Goal: Task Accomplishment & Management: Manage account settings

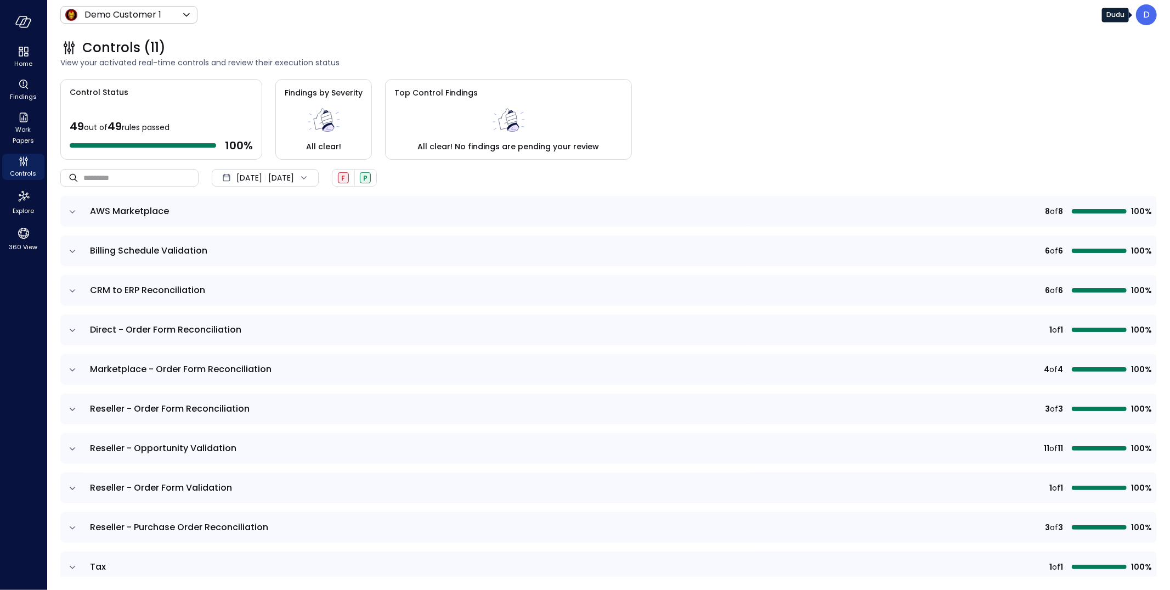
click at [1145, 12] on p "D" at bounding box center [1146, 14] width 7 height 13
click at [1069, 109] on li "Builder" at bounding box center [1100, 105] width 108 height 20
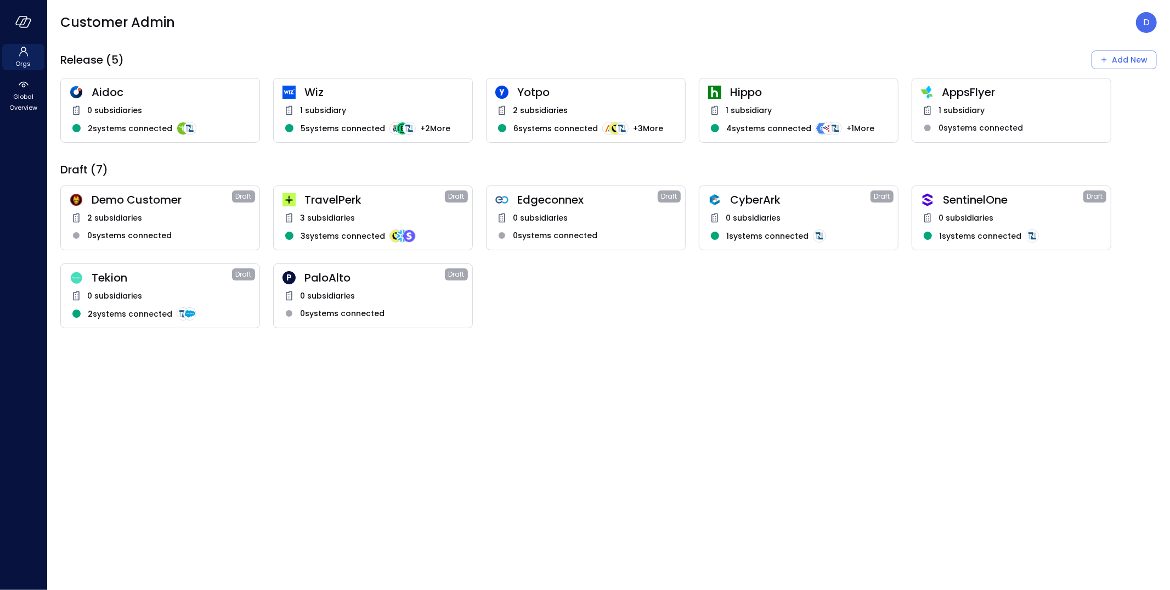
click at [296, 284] on div "P PaloAlto Draft" at bounding box center [372, 277] width 181 height 14
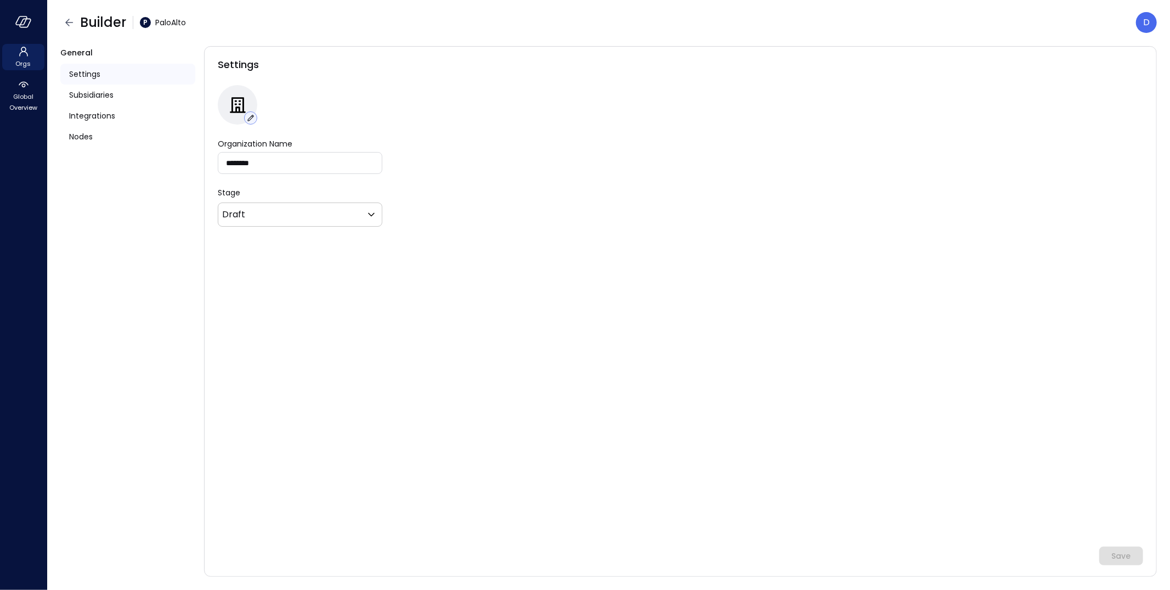
click at [249, 117] on icon "button" at bounding box center [251, 118] width 10 height 10
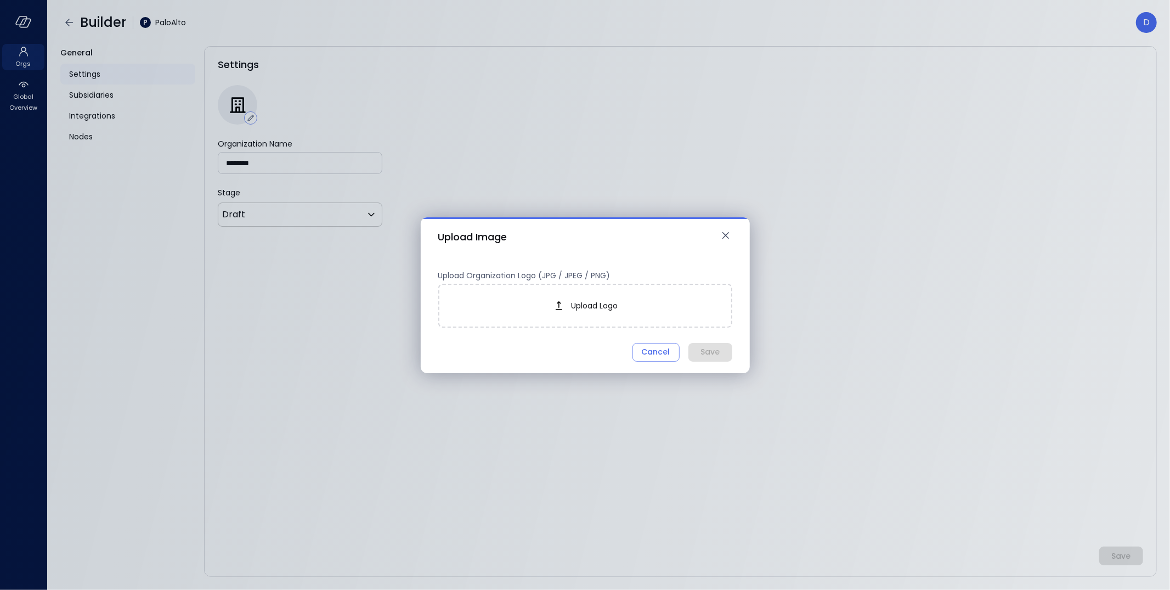
click at [610, 307] on span "Upload Logo" at bounding box center [594, 305] width 47 height 12
click at [724, 350] on button "Save" at bounding box center [710, 352] width 44 height 19
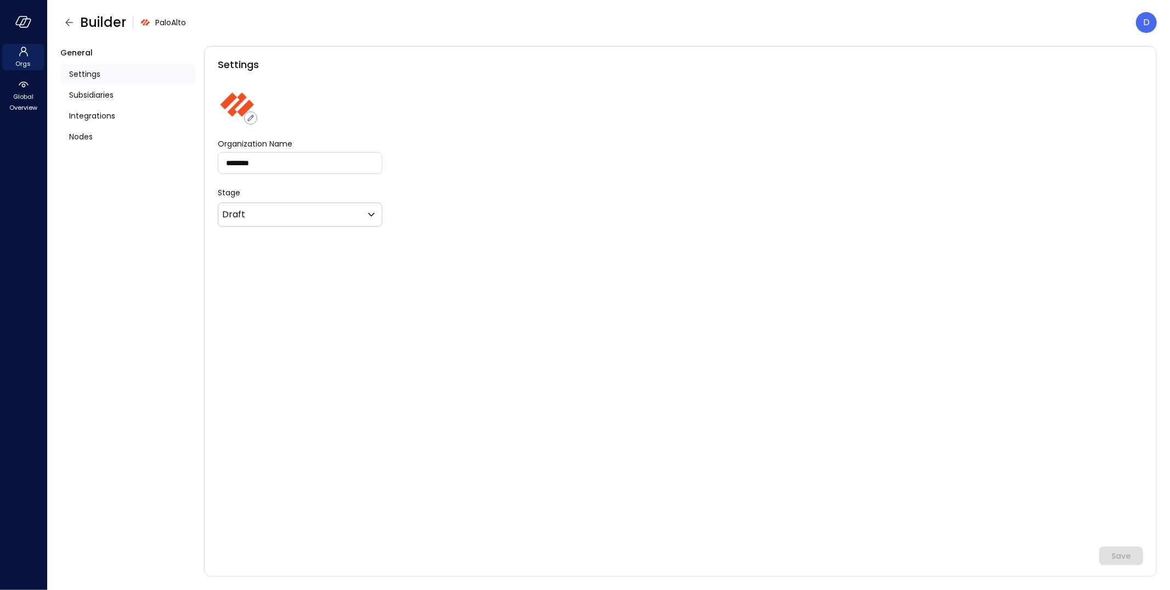
click at [546, 132] on div "Settings Organization Name ******** Organization Name Stage Draft ***** ​ Save" at bounding box center [680, 311] width 953 height 530
click at [84, 20] on span "Builder" at bounding box center [103, 23] width 46 height 18
click at [73, 20] on icon "button" at bounding box center [69, 22] width 13 height 13
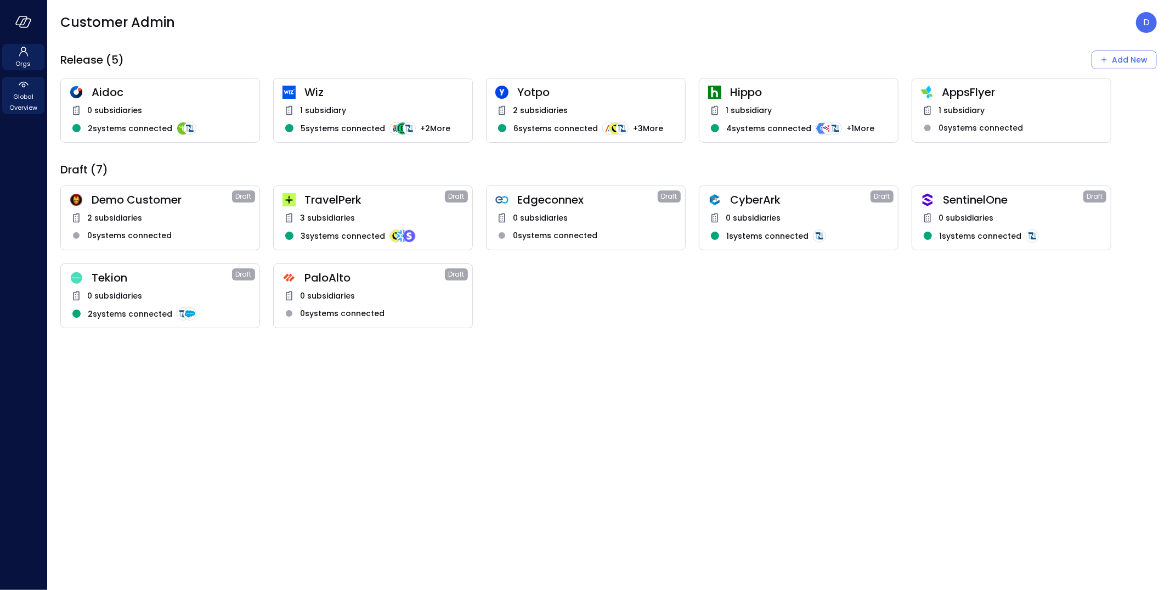
click at [20, 106] on span "Global Overview" at bounding box center [23, 102] width 33 height 22
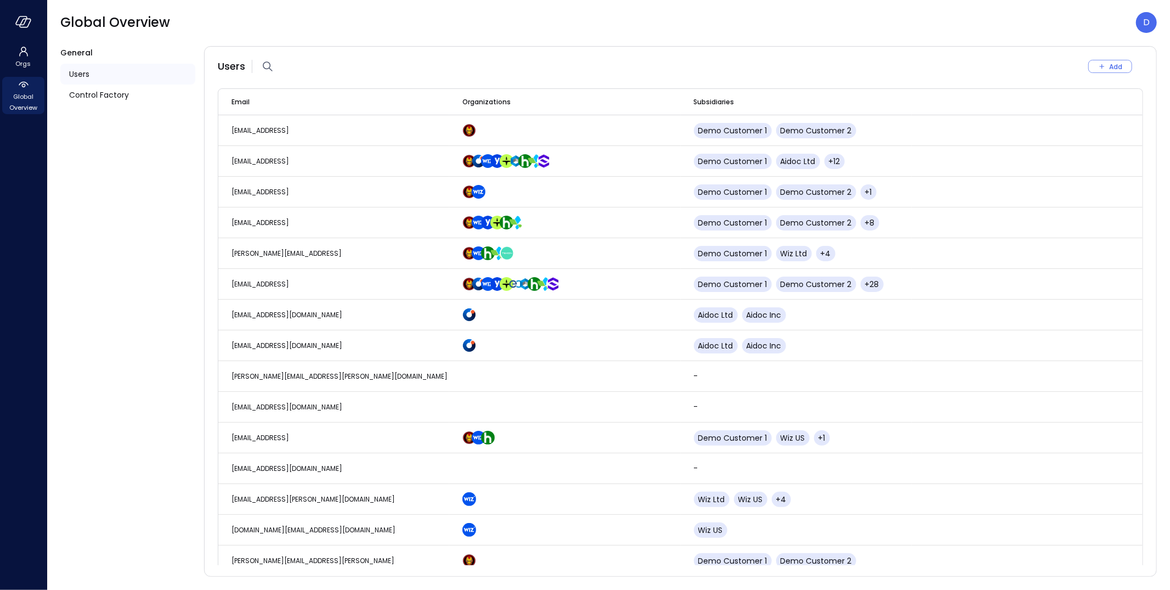
click at [78, 72] on span "Users" at bounding box center [79, 74] width 20 height 12
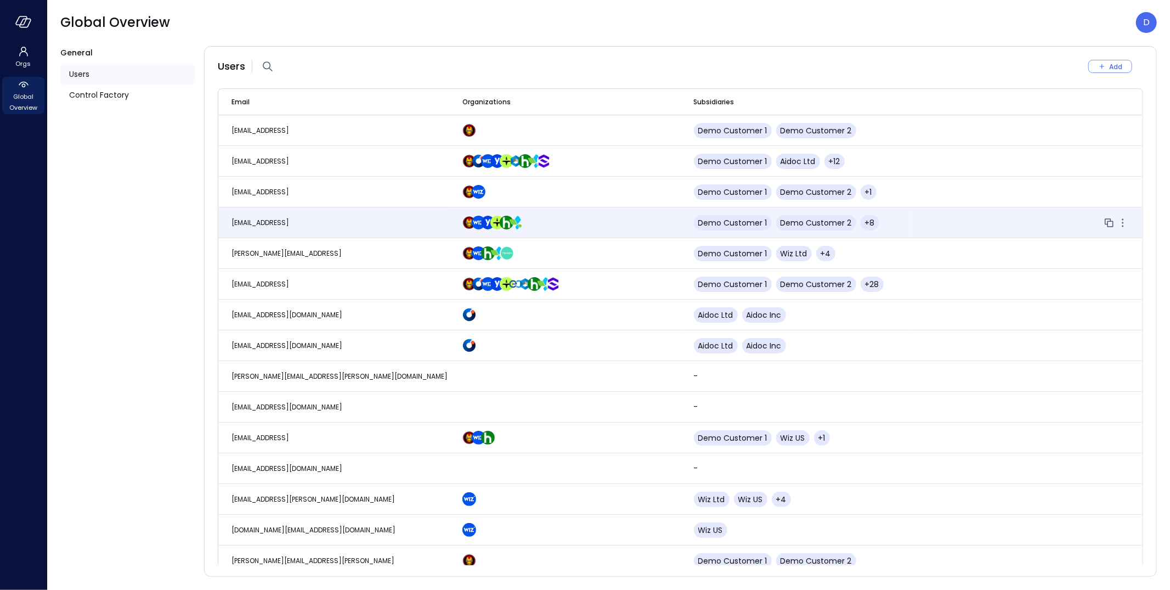
click at [269, 223] on span "dudu@safebooks.ai" at bounding box center [260, 222] width 58 height 9
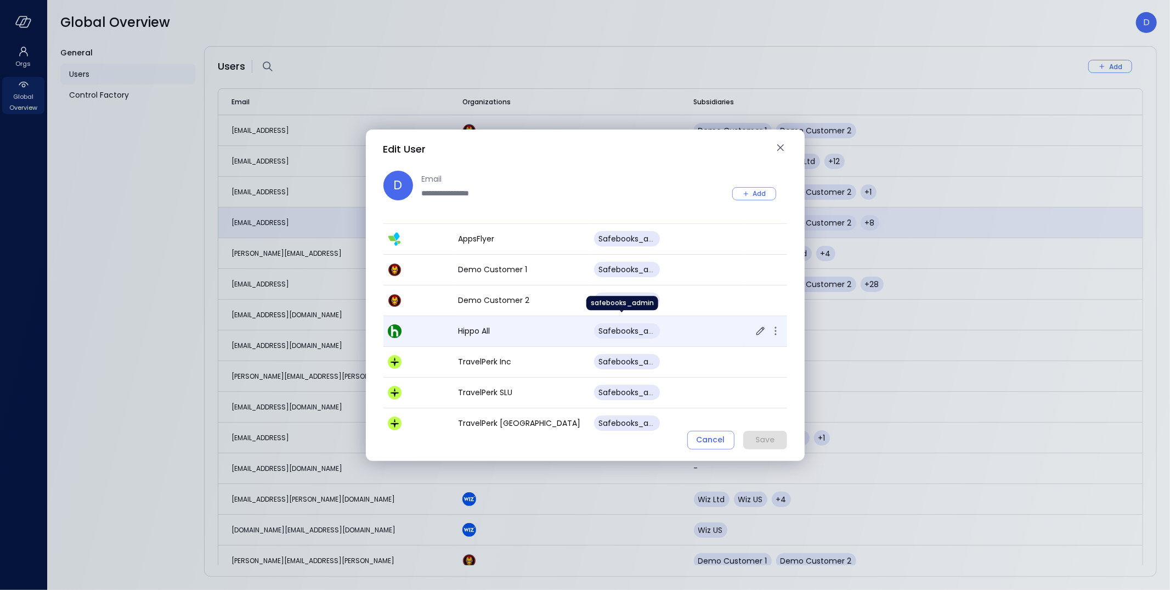
scroll to position [11, 0]
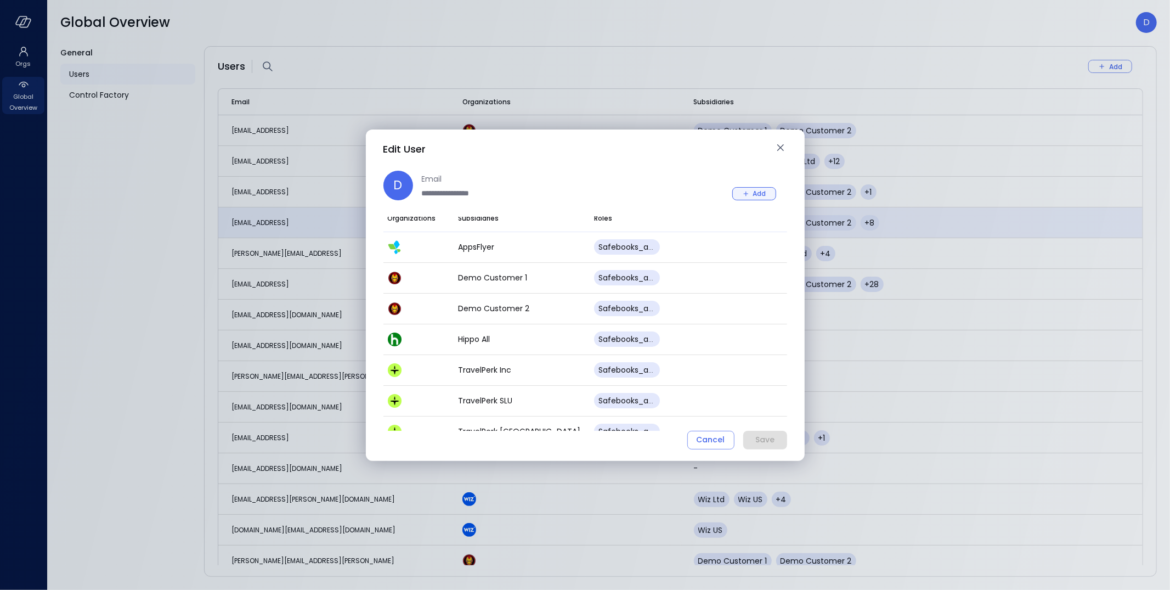
click at [749, 197] on icon "button" at bounding box center [746, 194] width 10 height 10
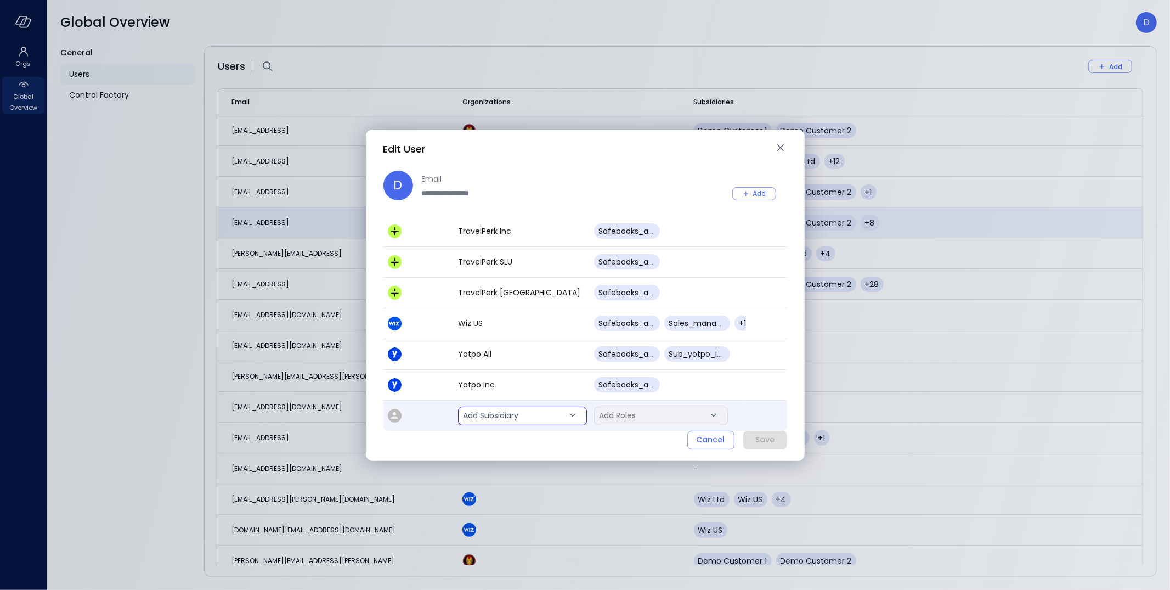
click at [530, 415] on body "Orgs Global Overview Global Overview D General Users Control Factory Users Add …" at bounding box center [585, 295] width 1170 height 590
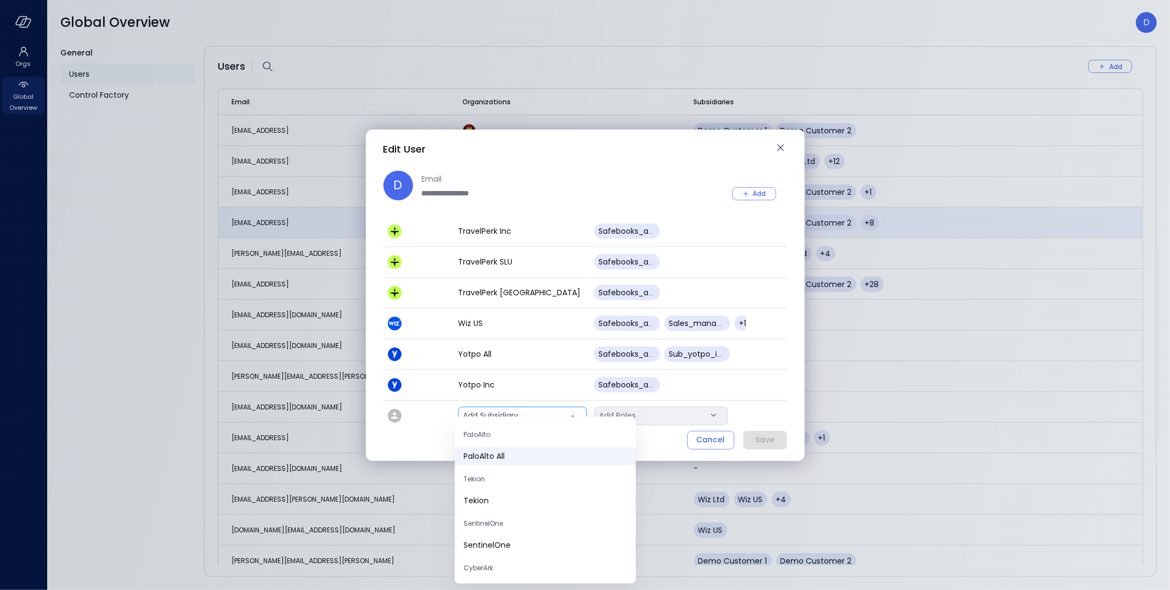
click at [501, 452] on span "PaloAlto All" at bounding box center [544, 456] width 163 height 12
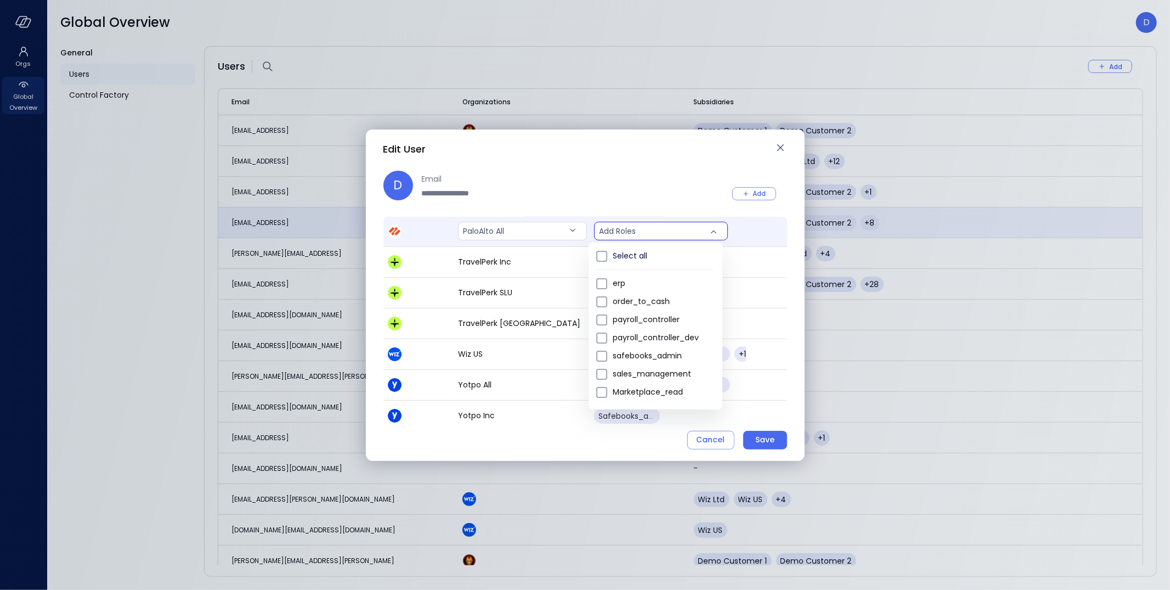
click at [636, 229] on body "Orgs Global Overview Global Overview D General Users Control Factory Users Add …" at bounding box center [585, 295] width 1170 height 590
click at [638, 355] on span "safebooks_admin" at bounding box center [663, 356] width 101 height 12
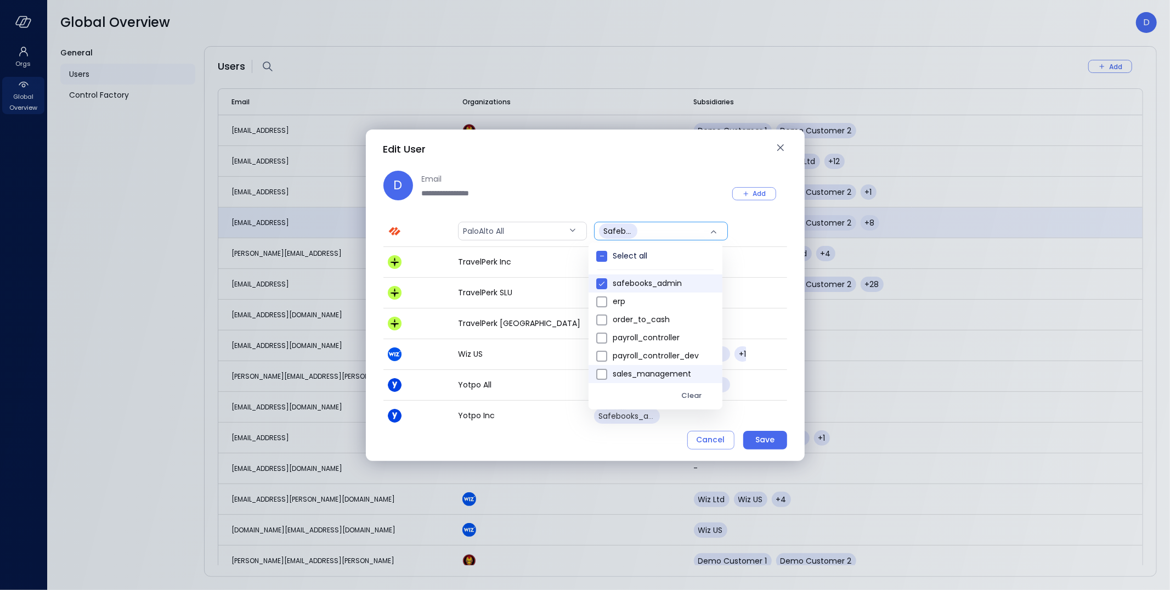
click at [649, 375] on span "sales_management" at bounding box center [663, 374] width 101 height 12
type input "***"
click at [763, 435] on div at bounding box center [585, 295] width 1170 height 590
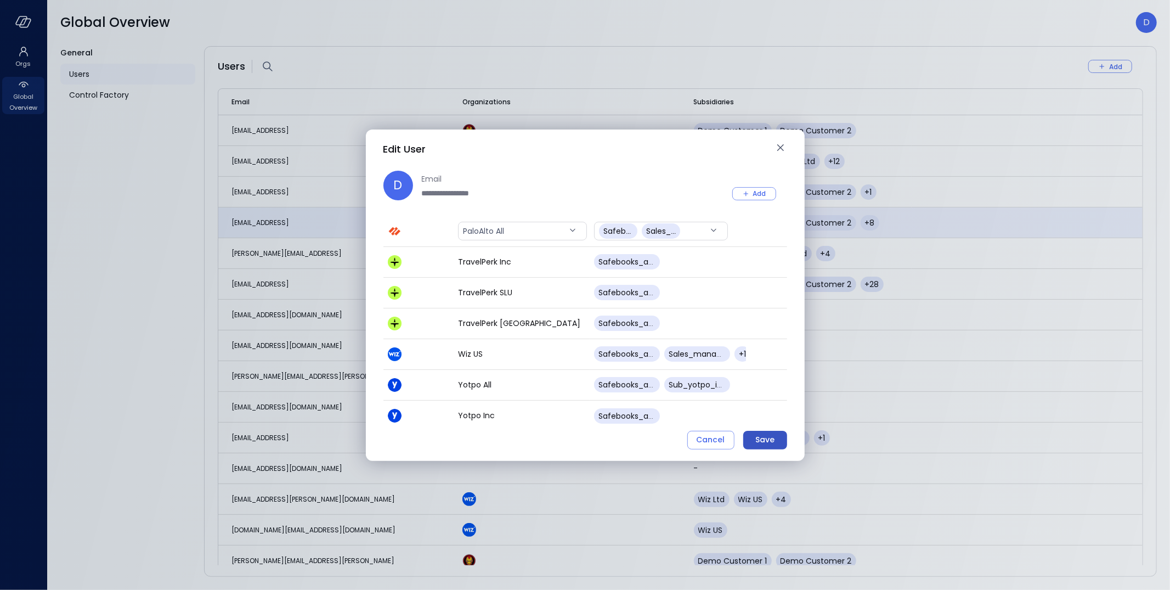
click at [763, 441] on div "Save" at bounding box center [764, 440] width 19 height 14
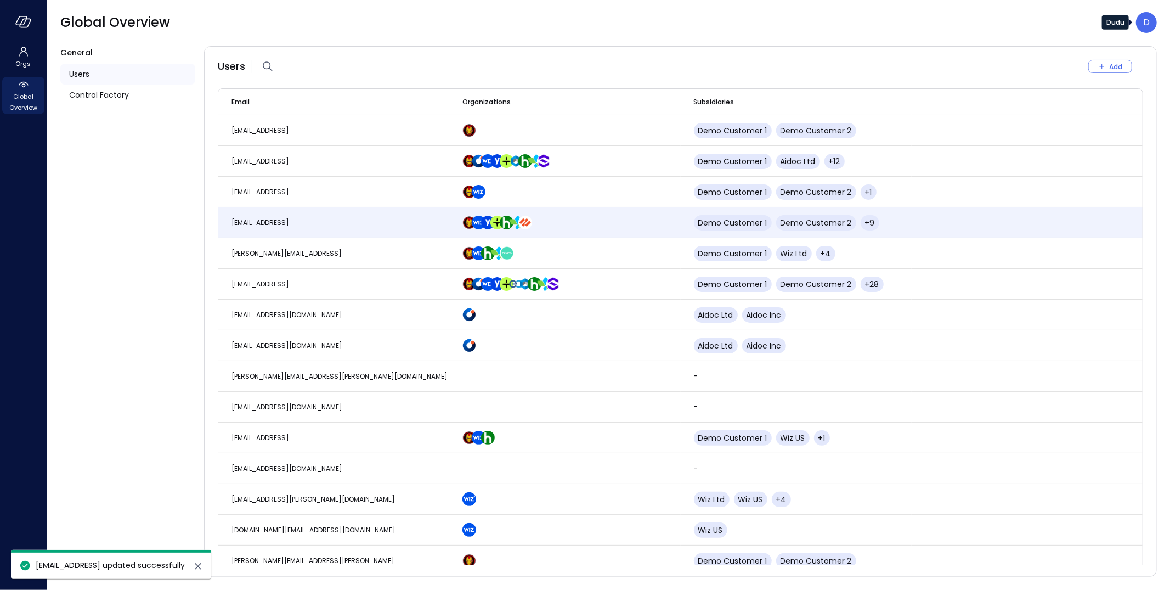
click at [1148, 25] on p "D" at bounding box center [1146, 22] width 7 height 13
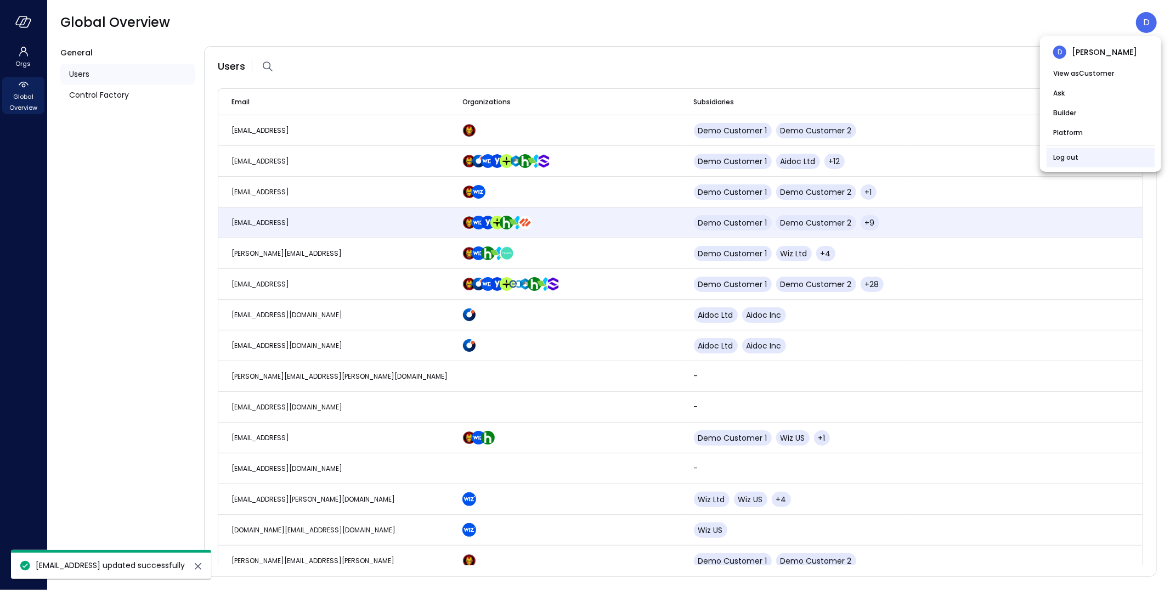
click at [1060, 161] on link "Log out" at bounding box center [1065, 157] width 25 height 11
click at [1066, 154] on link "Log out" at bounding box center [1065, 157] width 25 height 11
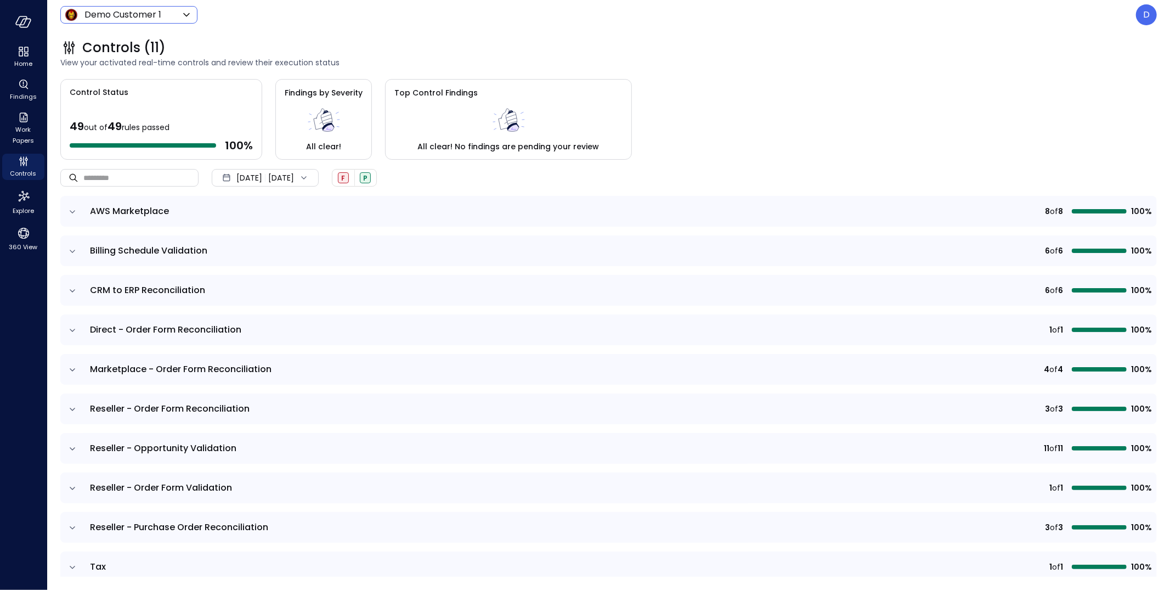
click at [157, 13] on body "Home Findings Work Papers Controls Explore 360 View Demo Customer 1 ***** ​ D C…" at bounding box center [585, 295] width 1170 height 590
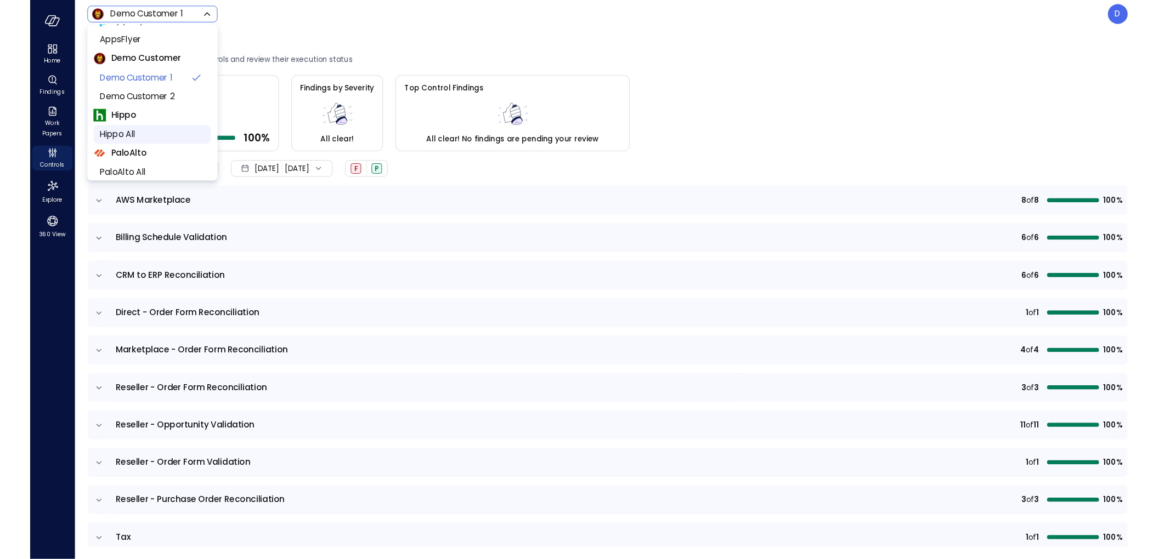
scroll to position [22, 0]
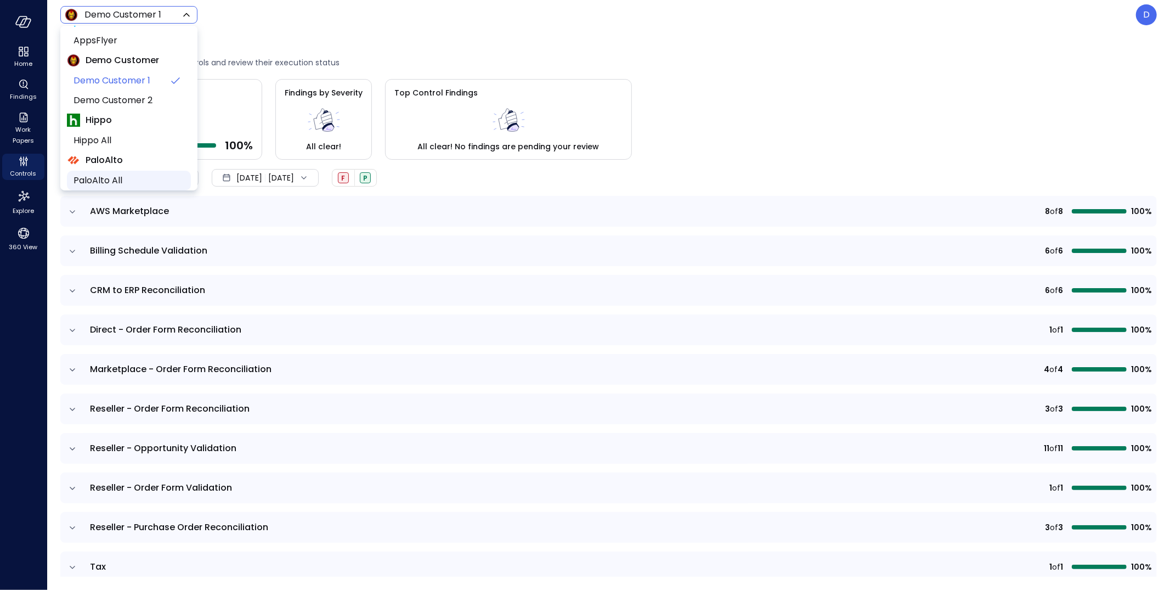
click at [139, 179] on span "PaloAlto All" at bounding box center [127, 180] width 109 height 13
type input "*******"
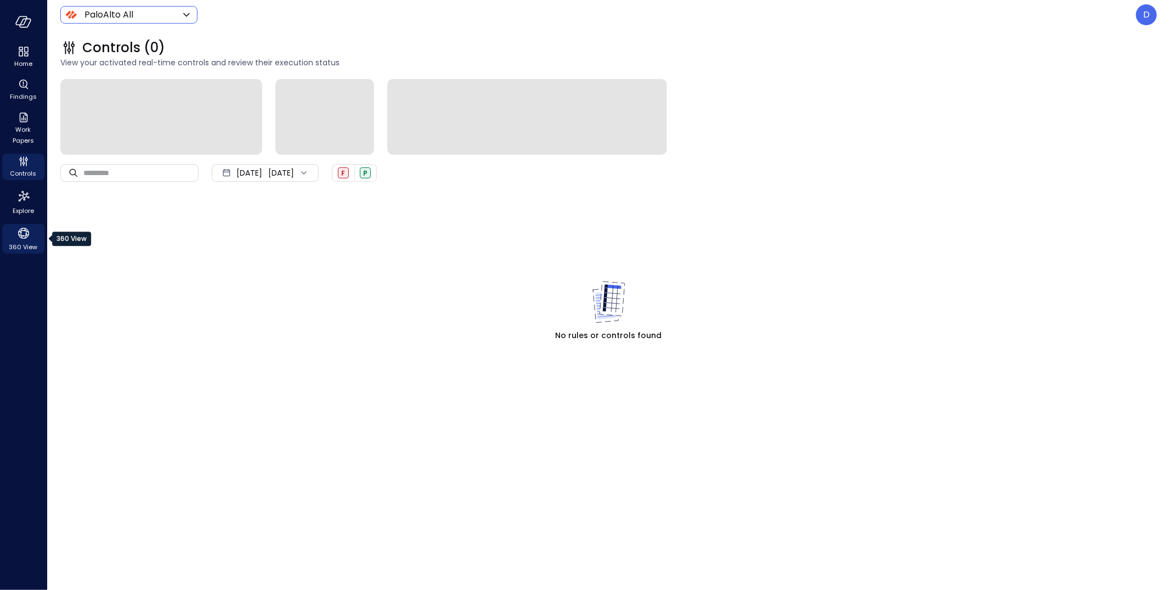
click at [31, 226] on div "360 View" at bounding box center [23, 239] width 42 height 30
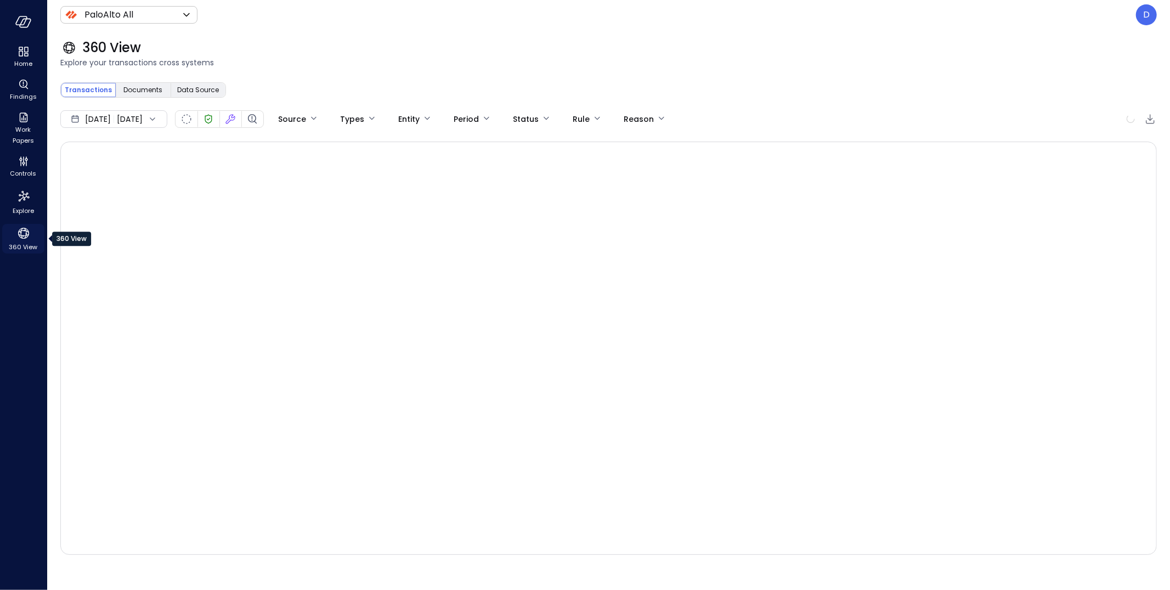
click at [26, 234] on icon "360 View" at bounding box center [23, 233] width 11 height 11
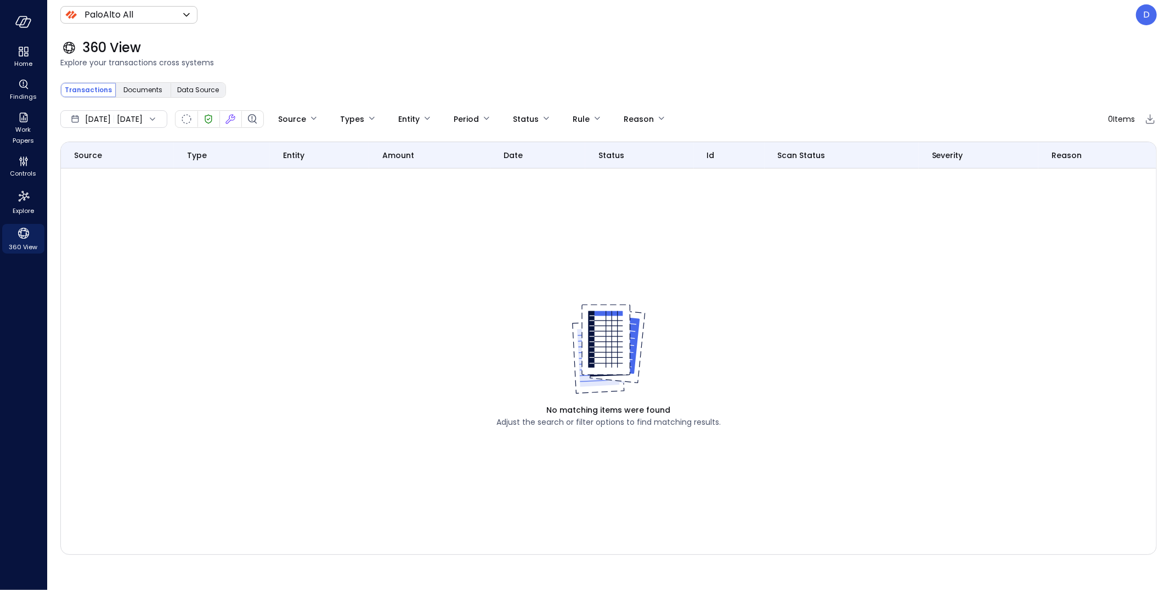
click at [145, 118] on div "[DATE] [DATE]" at bounding box center [113, 119] width 107 height 18
click at [128, 182] on li "Current Year [DATE]" at bounding box center [119, 185] width 87 height 18
click at [316, 74] on div "360 View Explore your transactions cross systems" at bounding box center [601, 54] width 1109 height 48
click at [138, 90] on span "Documents" at bounding box center [143, 89] width 39 height 11
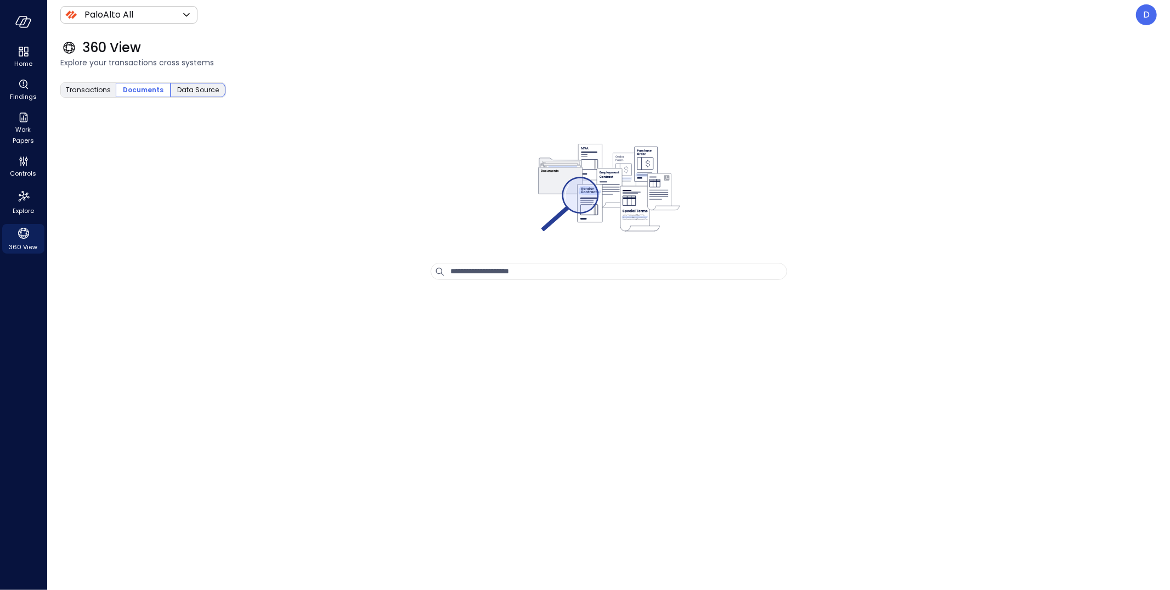
click at [200, 89] on span "Data Source" at bounding box center [198, 89] width 42 height 11
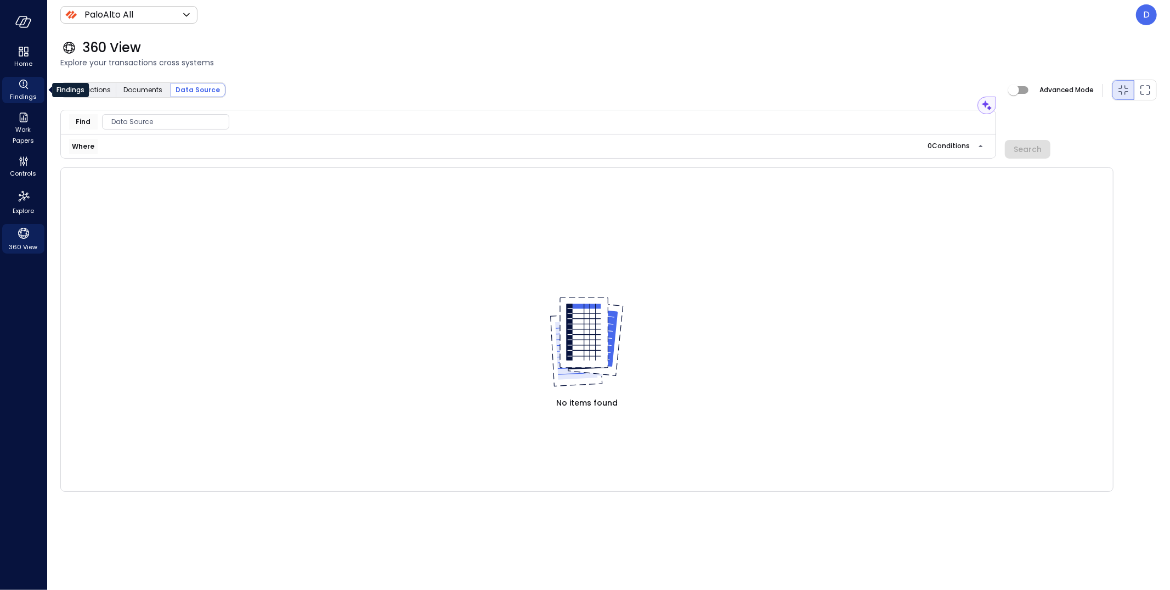
click at [31, 97] on span "Findings" at bounding box center [23, 96] width 27 height 11
